Goal: Check status: Check status

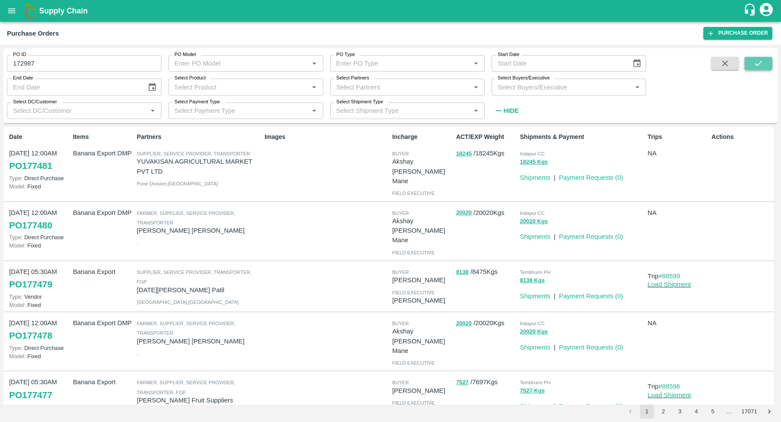
click at [766, 66] on button "submit" at bounding box center [759, 63] width 28 height 13
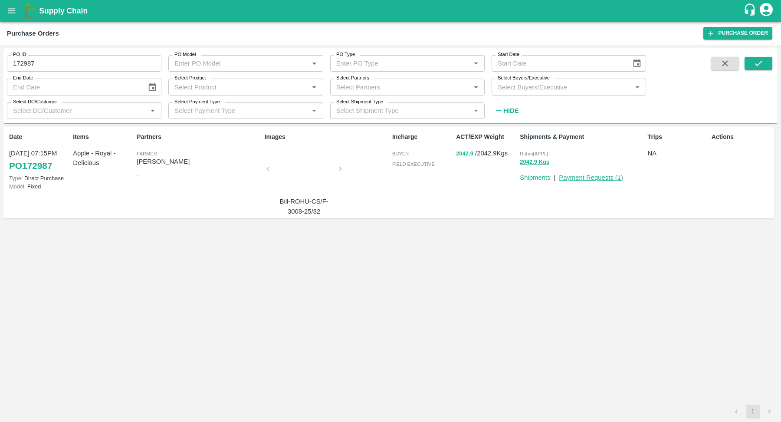
click at [607, 177] on link "Payment Requests ( 1 )" at bounding box center [591, 177] width 64 height 7
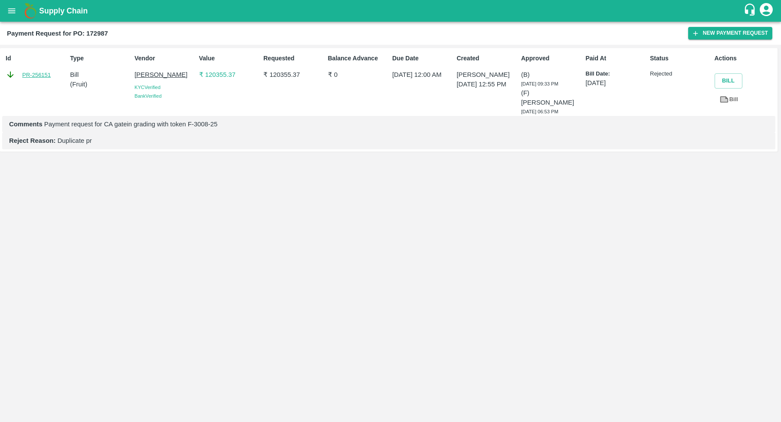
click at [39, 74] on link "PR-256151" at bounding box center [36, 75] width 29 height 9
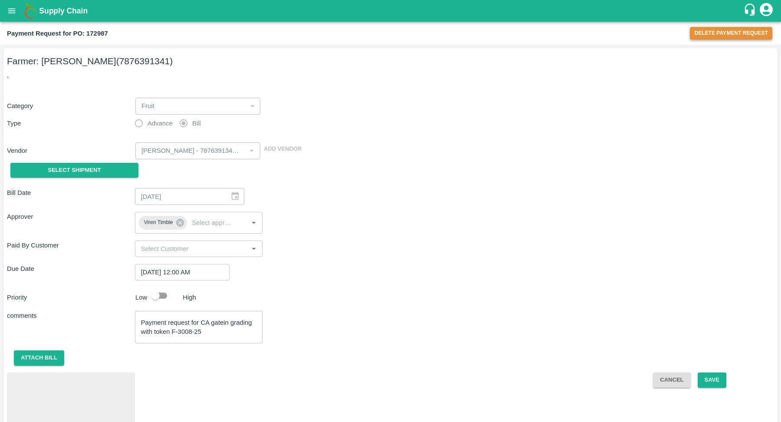
click at [720, 36] on button "Delete Payment Request" at bounding box center [731, 33] width 82 height 13
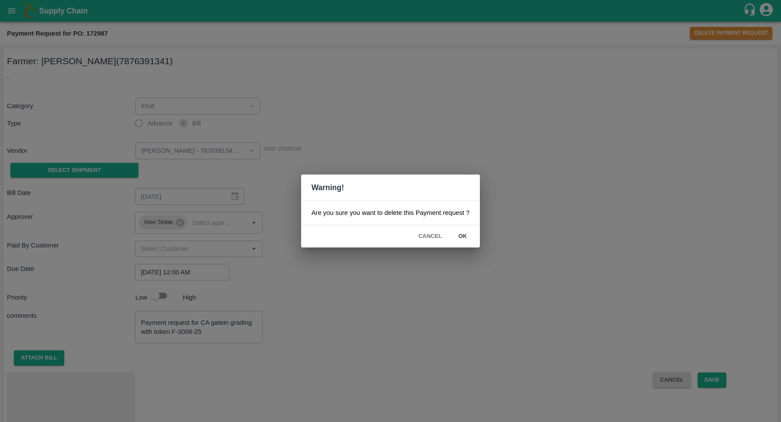
click at [461, 234] on button "ok" at bounding box center [463, 236] width 28 height 15
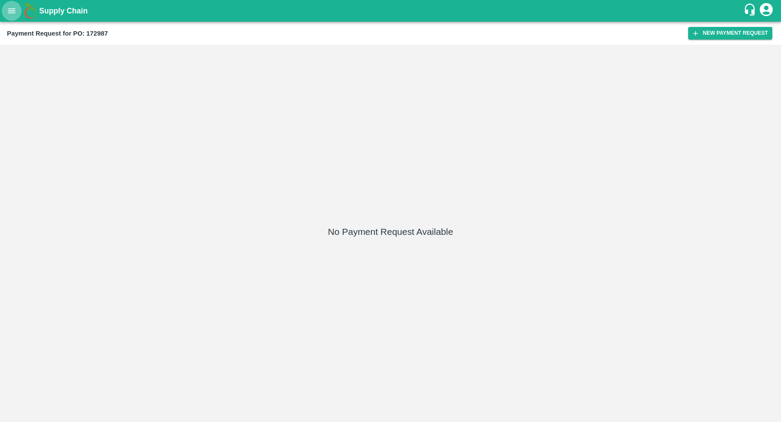
click at [10, 13] on icon "open drawer" at bounding box center [11, 10] width 7 height 5
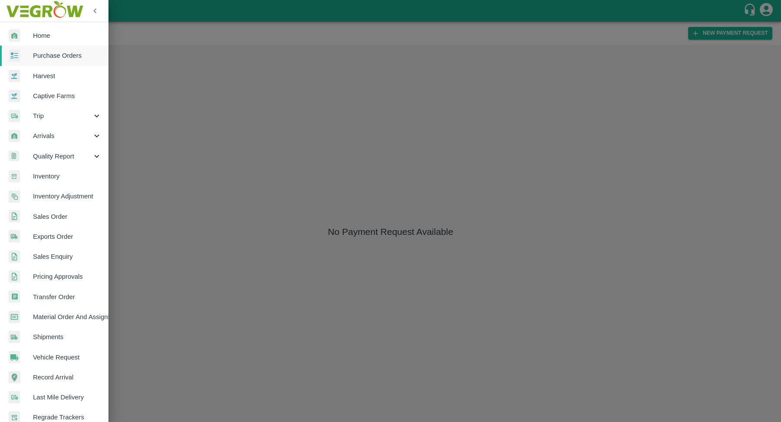
click at [367, 118] on div at bounding box center [390, 211] width 781 height 422
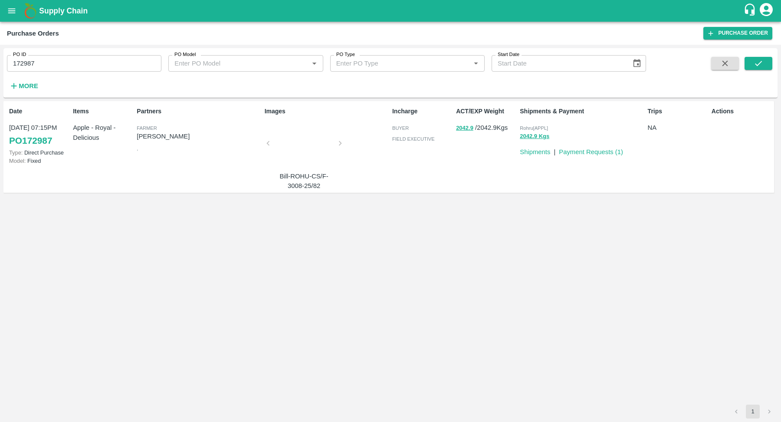
click at [312, 145] on div at bounding box center [304, 146] width 65 height 46
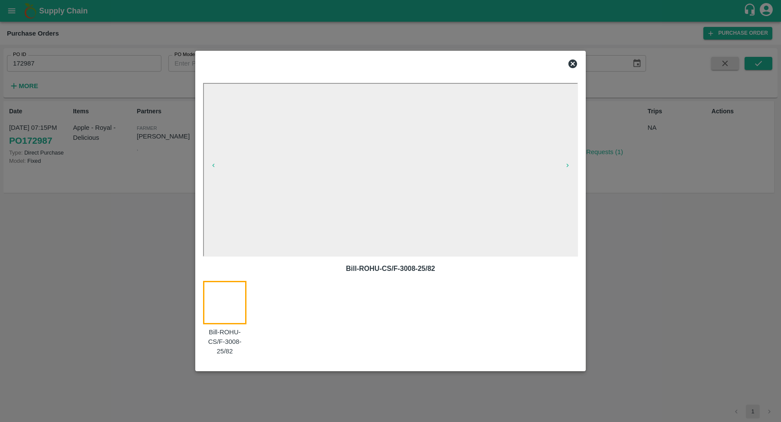
click at [224, 304] on div at bounding box center [230, 318] width 54 height 75
click at [129, 280] on div at bounding box center [390, 211] width 781 height 422
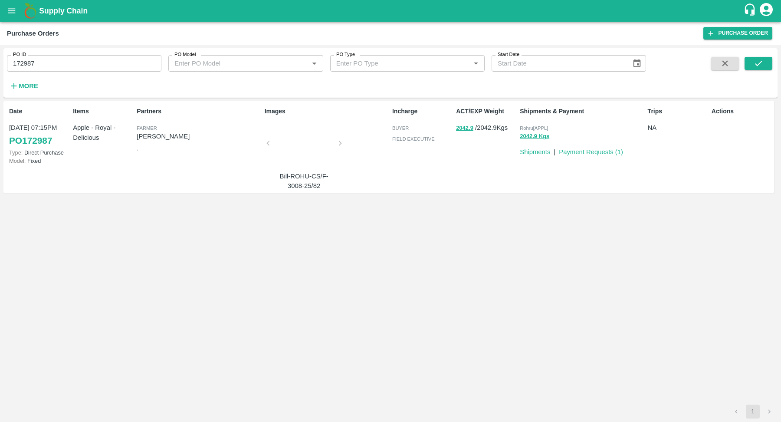
click at [300, 145] on div at bounding box center [304, 146] width 65 height 46
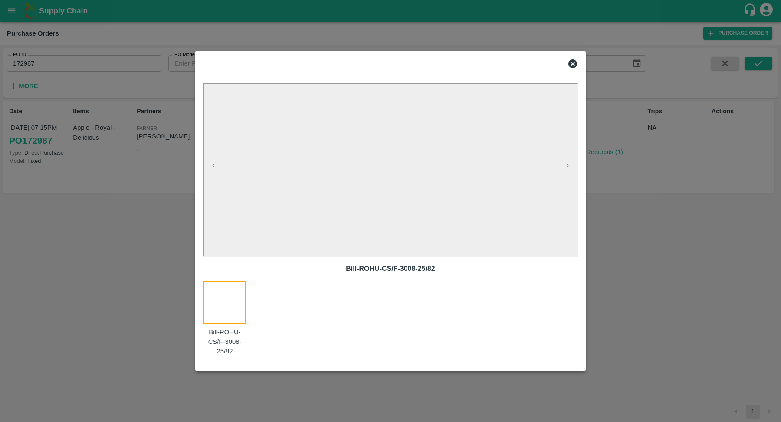
click at [220, 306] on div at bounding box center [230, 318] width 54 height 75
click at [571, 60] on icon at bounding box center [573, 63] width 9 height 9
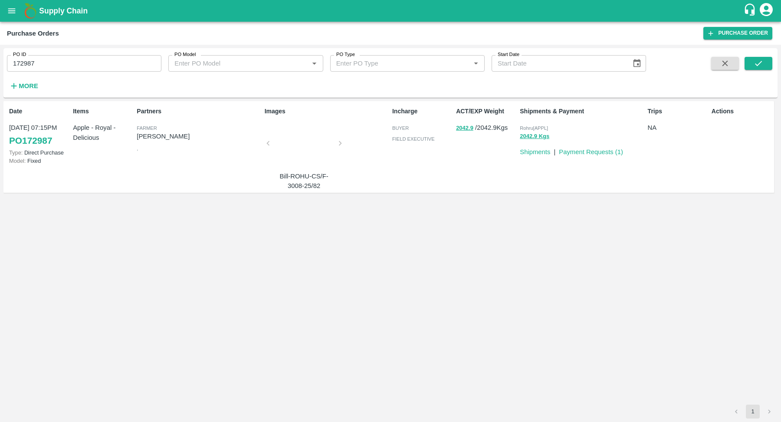
click at [15, 14] on icon "open drawer" at bounding box center [12, 11] width 10 height 10
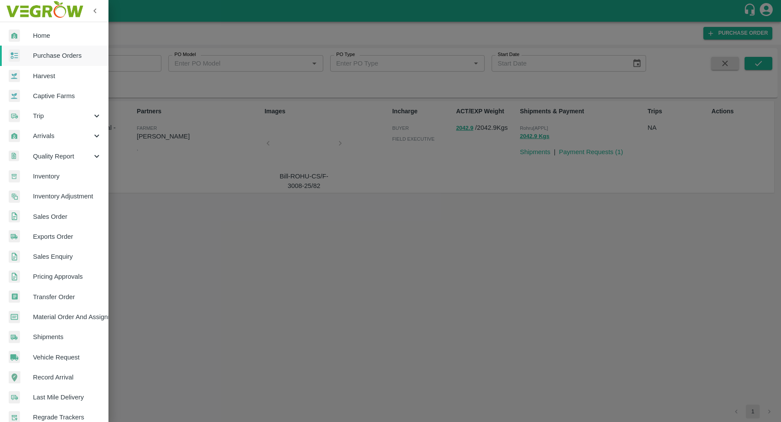
click at [46, 79] on span "Harvest" at bounding box center [67, 76] width 69 height 10
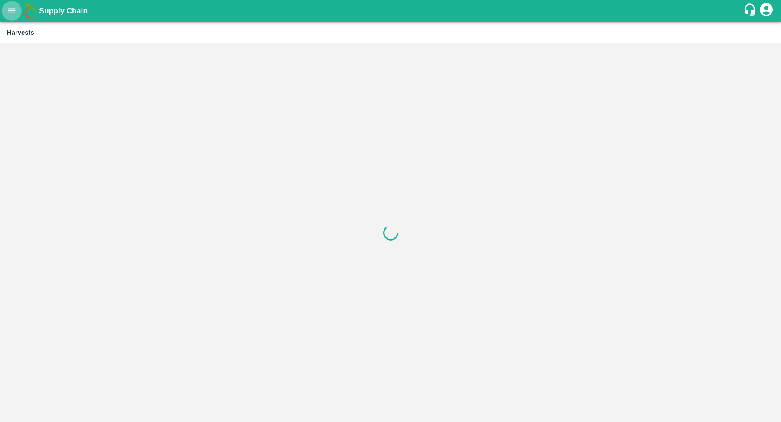
click at [11, 10] on icon "open drawer" at bounding box center [12, 11] width 10 height 10
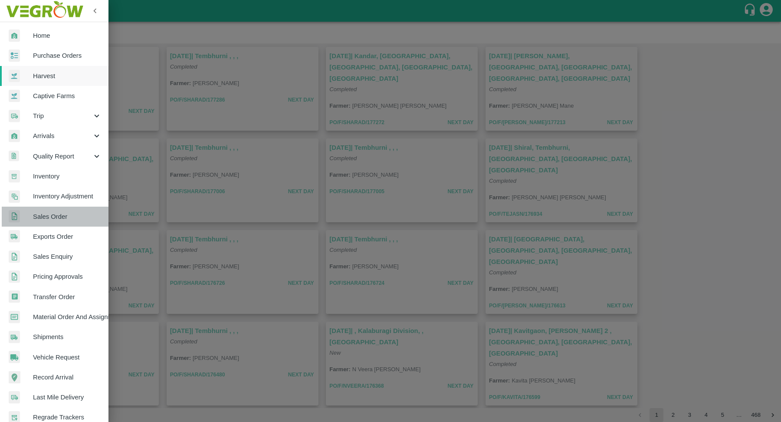
click at [57, 218] on span "Sales Order" at bounding box center [67, 217] width 69 height 10
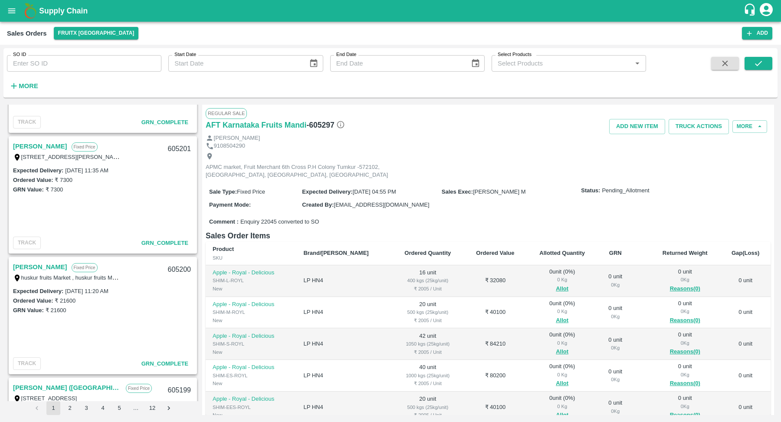
scroll to position [778, 0]
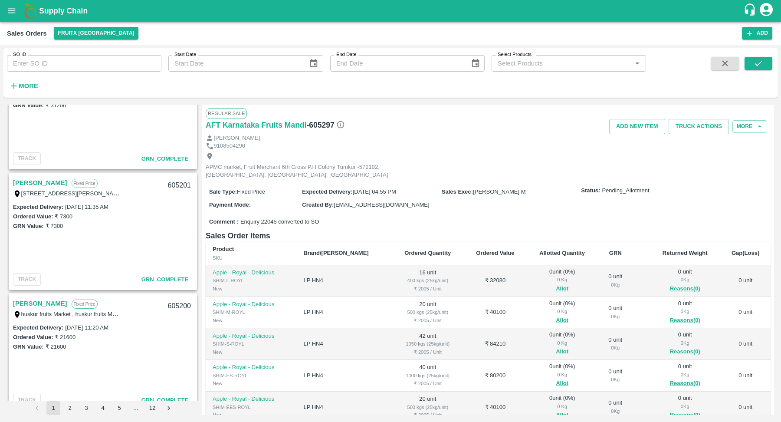
click at [41, 304] on link "[PERSON_NAME]" at bounding box center [40, 303] width 54 height 11
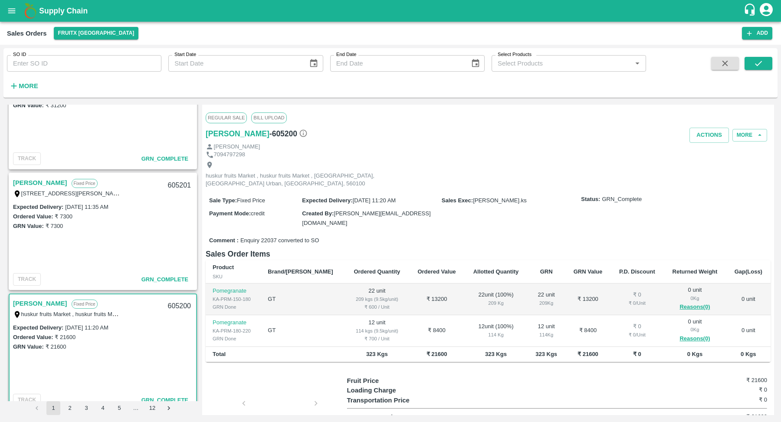
scroll to position [35, 0]
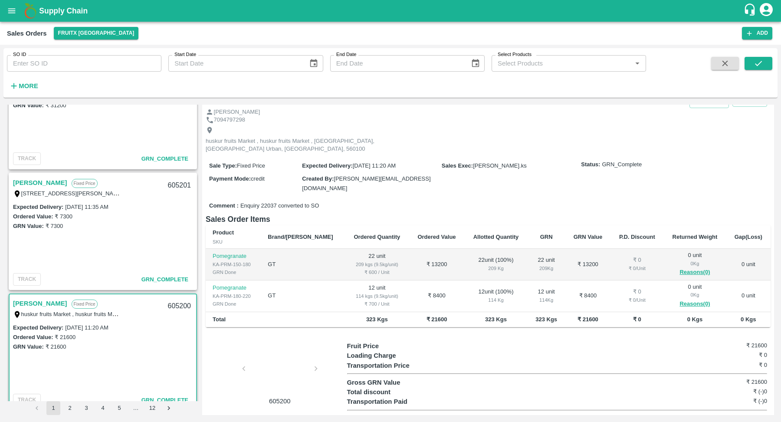
click at [282, 350] on div at bounding box center [279, 371] width 65 height 46
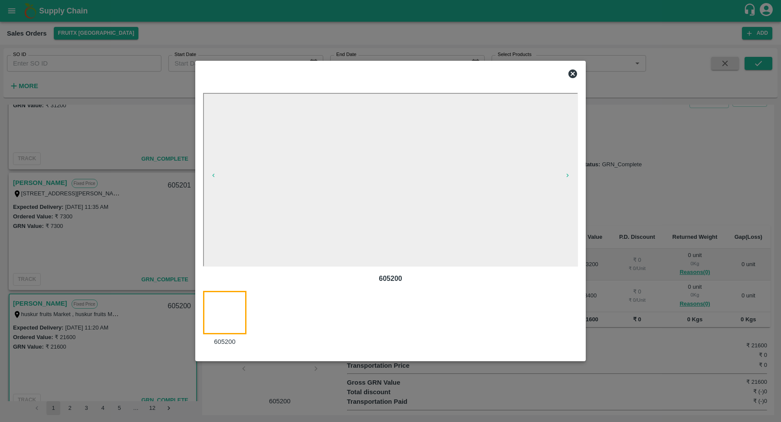
click at [574, 72] on icon at bounding box center [573, 74] width 10 height 10
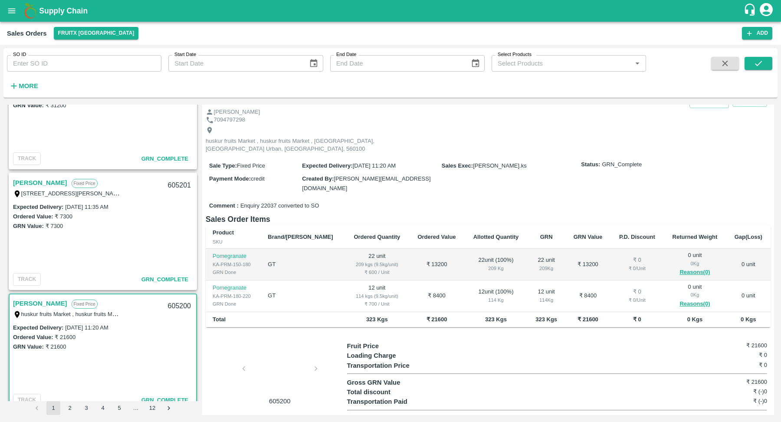
click at [12, 13] on icon "open drawer" at bounding box center [12, 11] width 10 height 10
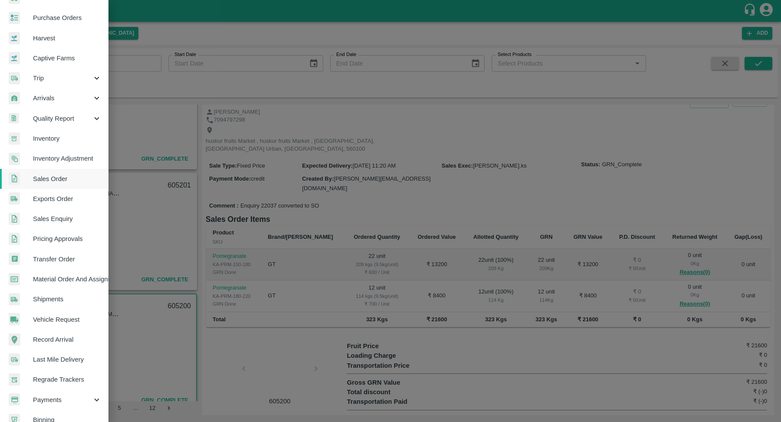
scroll to position [72, 0]
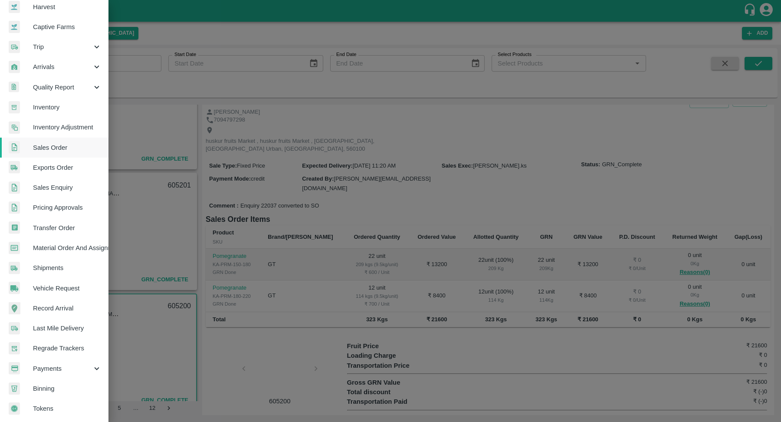
click at [46, 39] on div "Trip" at bounding box center [54, 47] width 109 height 20
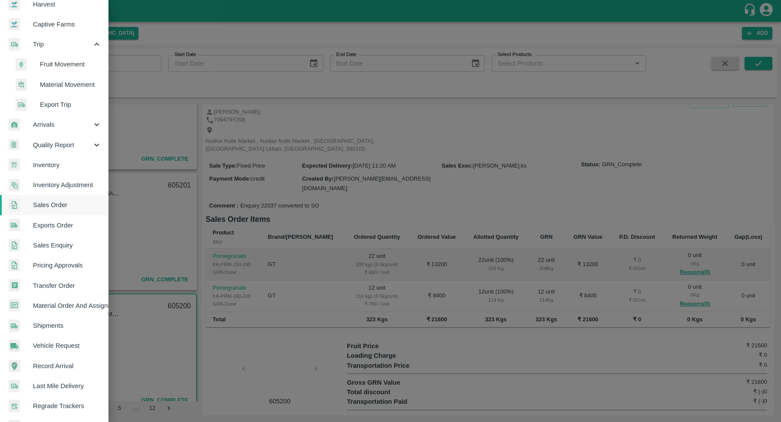
scroll to position [0, 0]
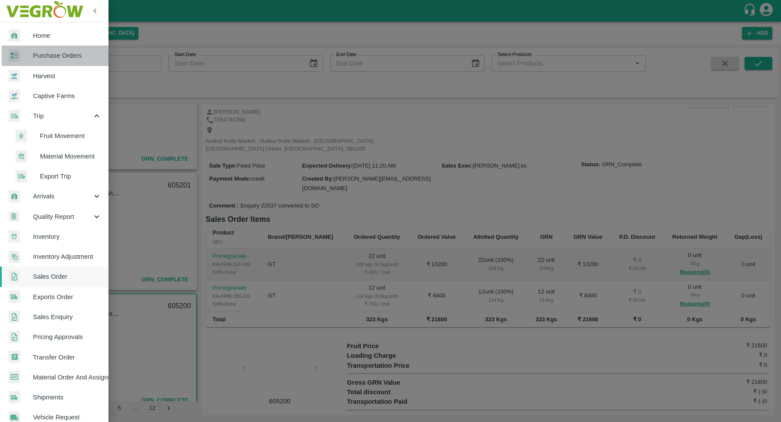
click at [64, 55] on span "Purchase Orders" at bounding box center [67, 56] width 69 height 10
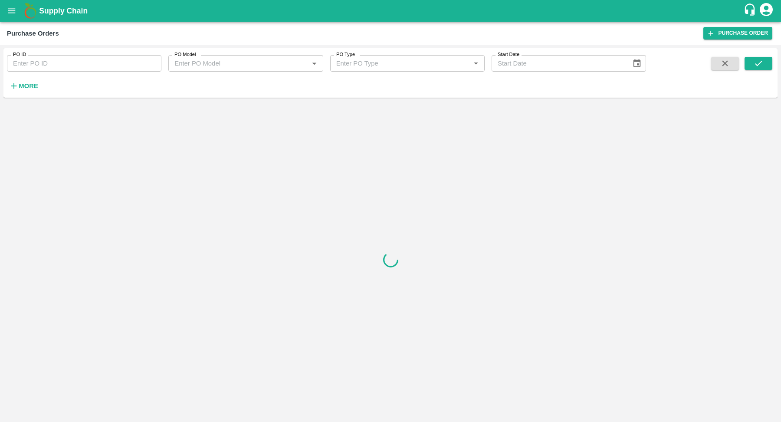
click at [64, 59] on input "PO ID" at bounding box center [84, 63] width 155 height 16
paste input "110027"
type input "110027"
click at [756, 66] on icon "submit" at bounding box center [759, 64] width 10 height 10
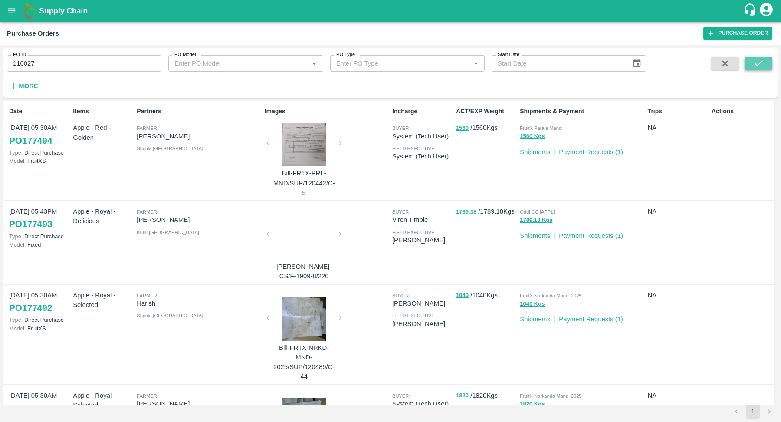
click at [759, 69] on button "submit" at bounding box center [759, 63] width 28 height 13
